Goal: Find specific page/section: Find specific page/section

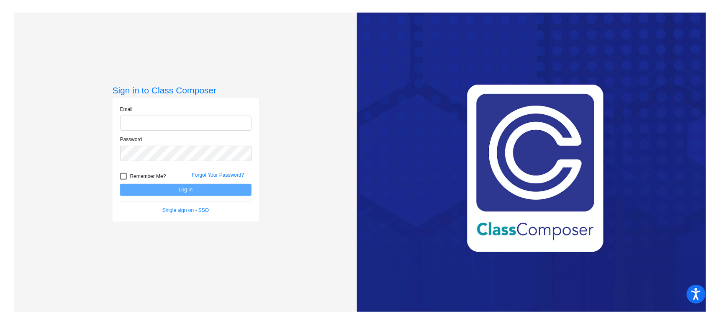
type input "[PERSON_NAME][EMAIL_ADDRESS][PERSON_NAME][DOMAIN_NAME]"
click at [175, 190] on button "Log In" at bounding box center [185, 190] width 131 height 12
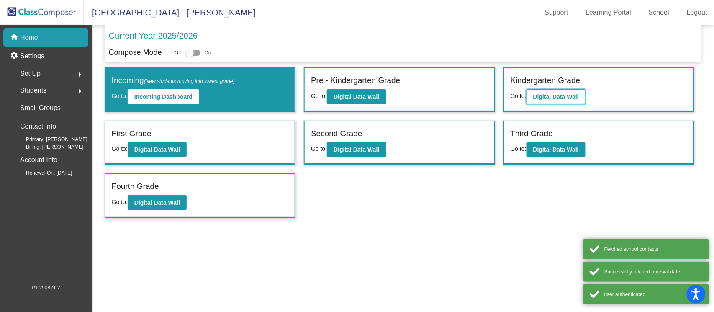
click at [539, 95] on b "Digital Data Wall" at bounding box center [556, 96] width 46 height 7
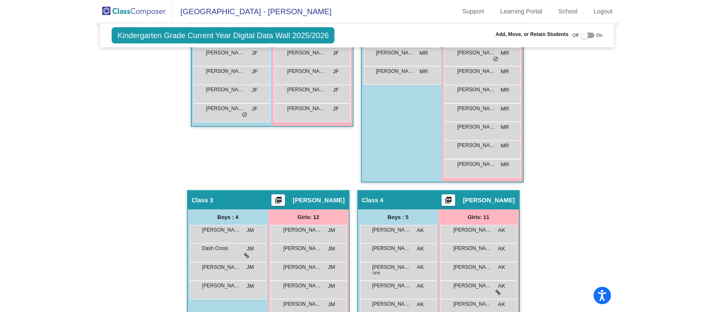
scroll to position [335, 0]
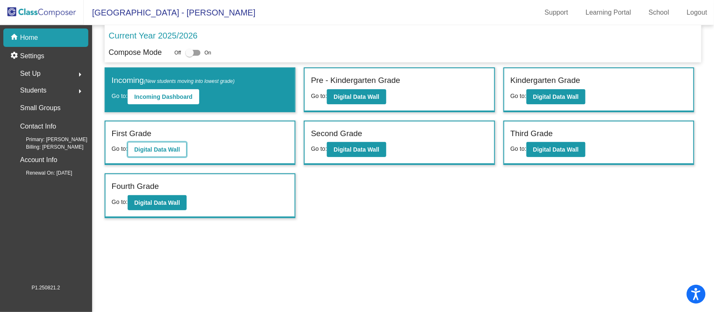
click at [147, 146] on b "Digital Data Wall" at bounding box center [157, 149] width 46 height 7
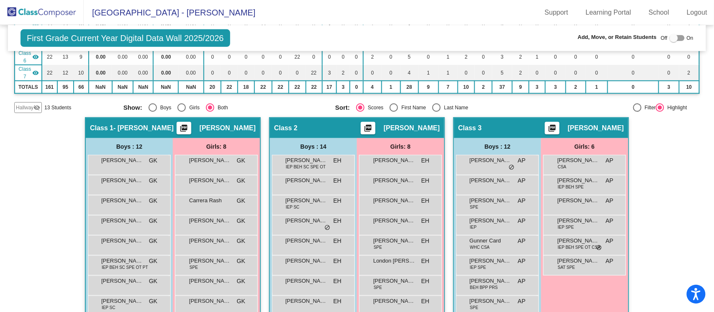
scroll to position [111, 0]
